Goal: Find specific page/section: Find specific page/section

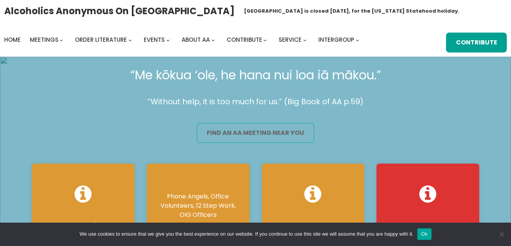
click at [249, 131] on link "find an aa meeting near you" at bounding box center [255, 133] width 117 height 20
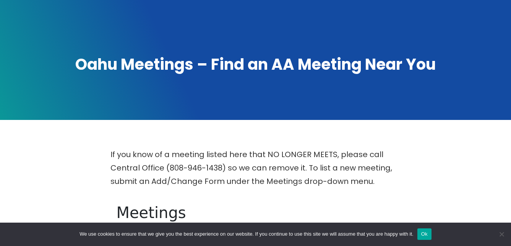
scroll to position [191, 0]
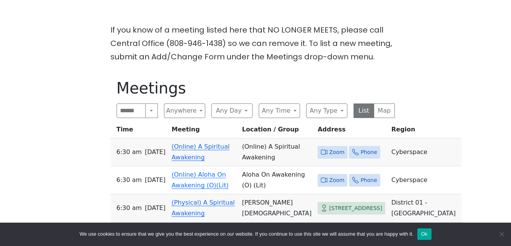
click at [193, 149] on link "(Online) A Spiritual Awakening" at bounding box center [201, 152] width 58 height 18
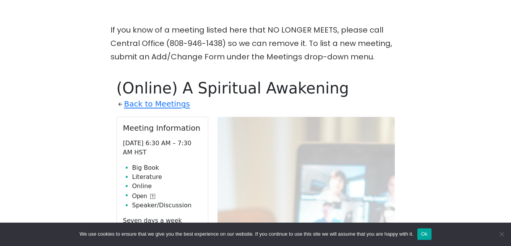
scroll to position [264, 0]
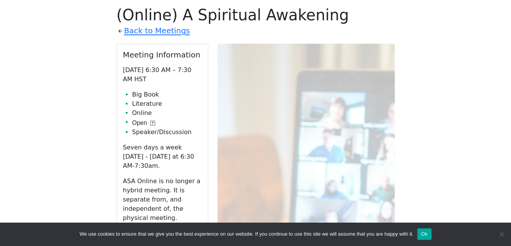
click at [179, 228] on link "Zoom" at bounding box center [162, 235] width 79 height 15
